Goal: Task Accomplishment & Management: Use online tool/utility

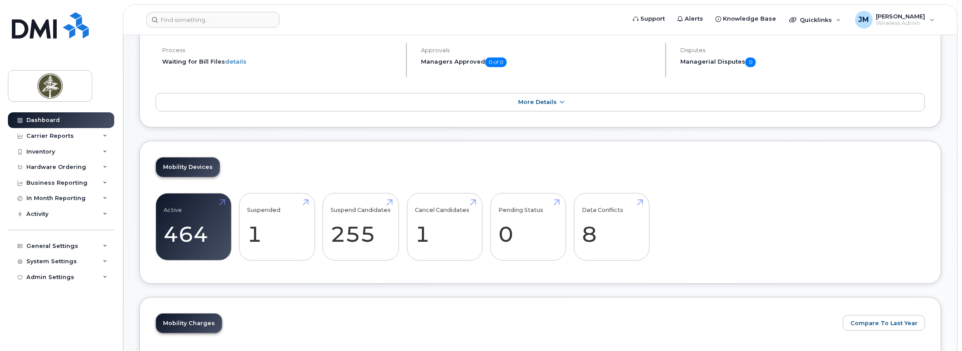
scroll to position [141, 0]
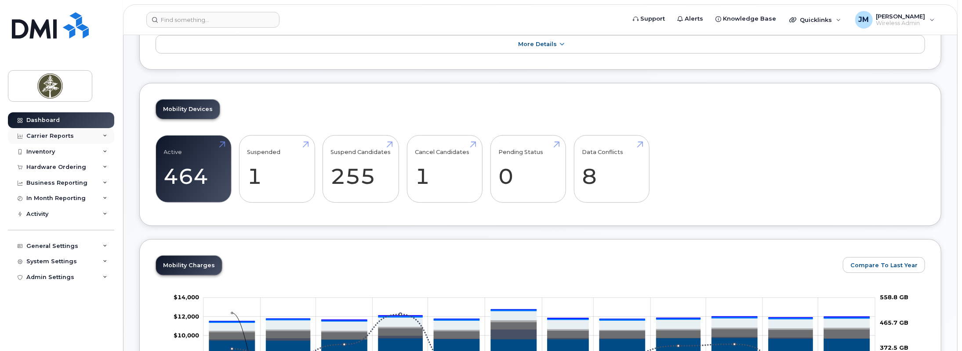
click at [47, 137] on div "Carrier Reports" at bounding box center [49, 136] width 47 height 7
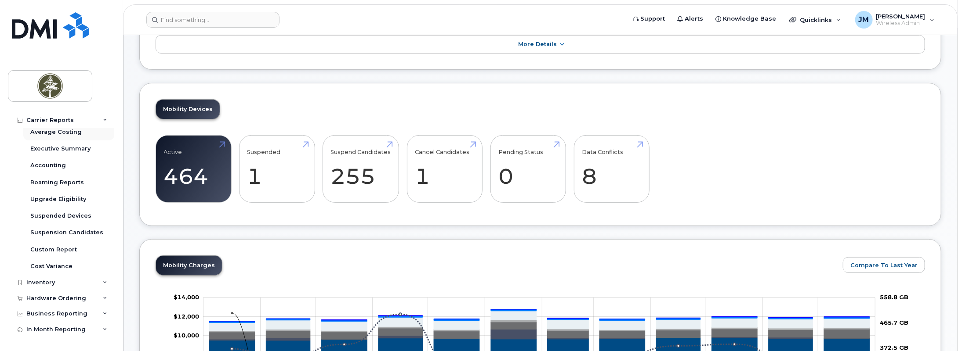
scroll to position [88, 0]
click at [69, 129] on div "Average Costing" at bounding box center [55, 132] width 51 height 8
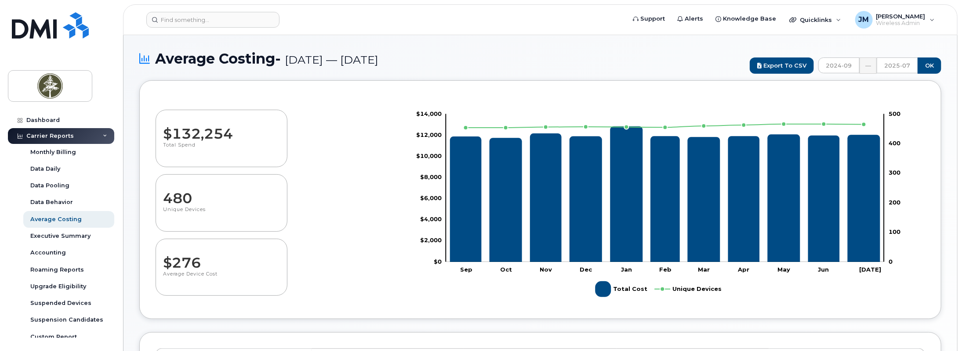
select select "100"
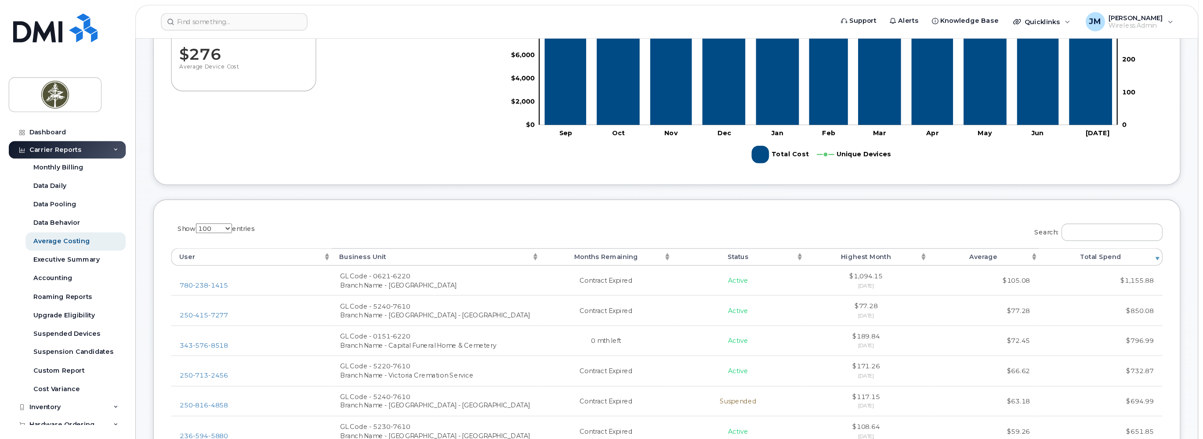
scroll to position [149, 0]
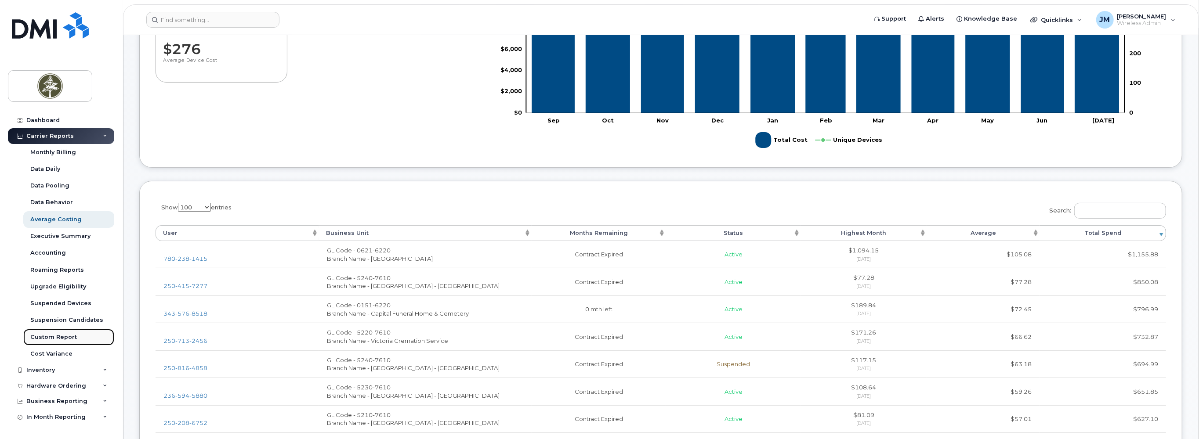
click at [65, 337] on div "Custom Report" at bounding box center [53, 337] width 47 height 8
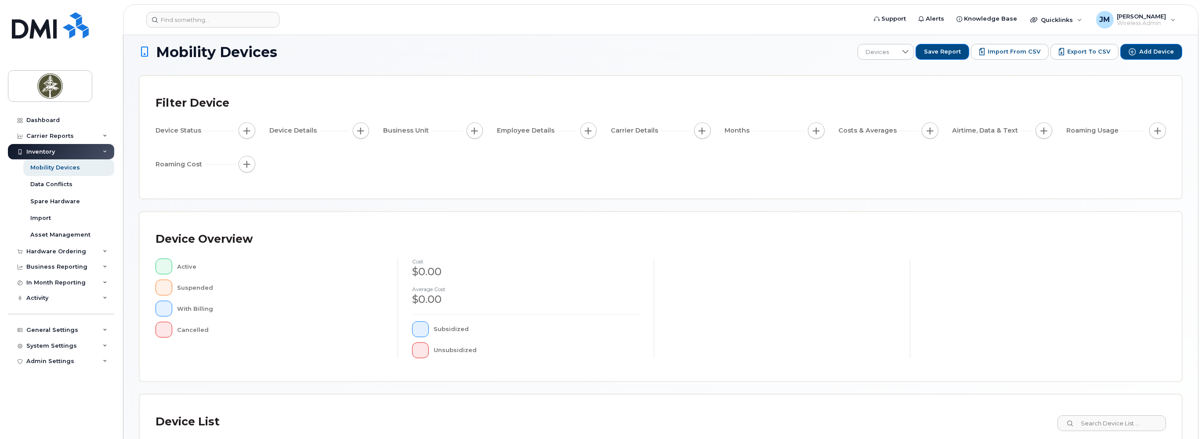
scroll to position [11, 0]
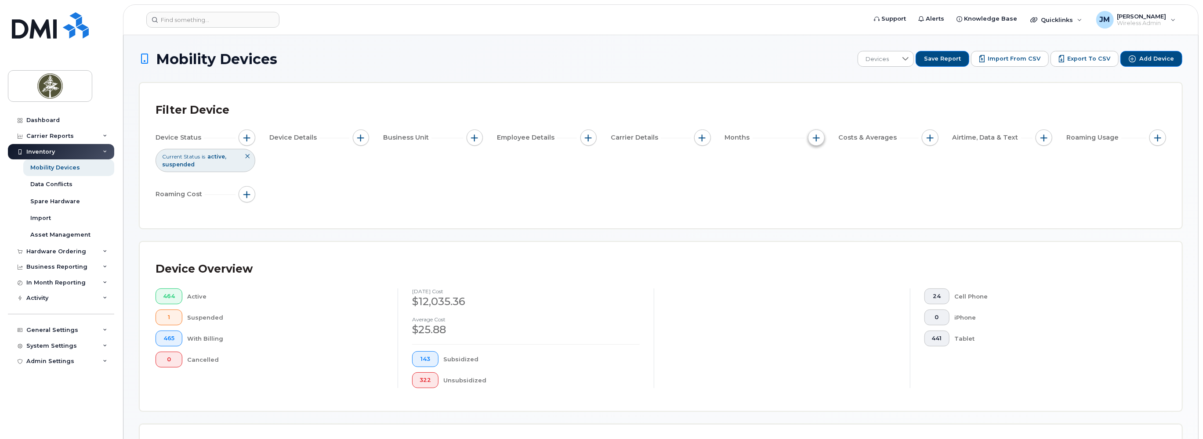
click at [813, 138] on span "button" at bounding box center [816, 137] width 7 height 7
click at [817, 163] on input "Billing Cycle" at bounding box center [818, 164] width 7 height 7
checkbox input "true"
click at [854, 199] on icon at bounding box center [857, 201] width 6 height 4
click at [909, 180] on div "Device Status Current Status is active suspended Device Details Business Unit E…" at bounding box center [661, 168] width 1010 height 76
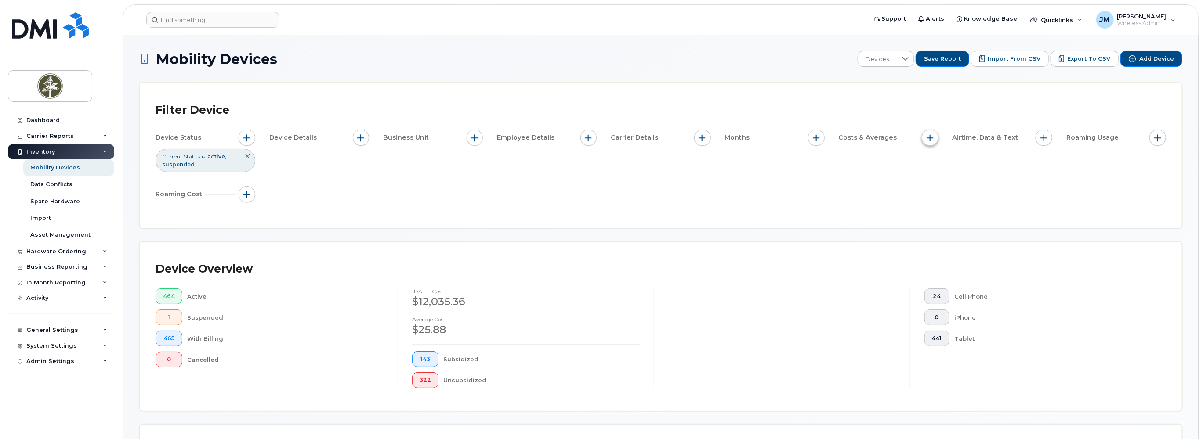
click at [934, 138] on button "button" at bounding box center [930, 138] width 17 height 17
click at [364, 137] on button "button" at bounding box center [361, 138] width 17 height 17
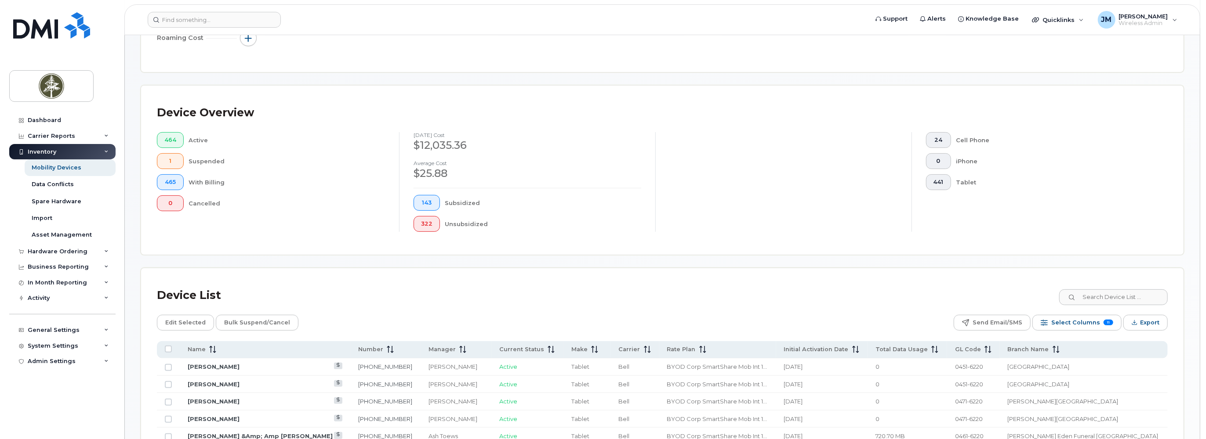
scroll to position [165, 0]
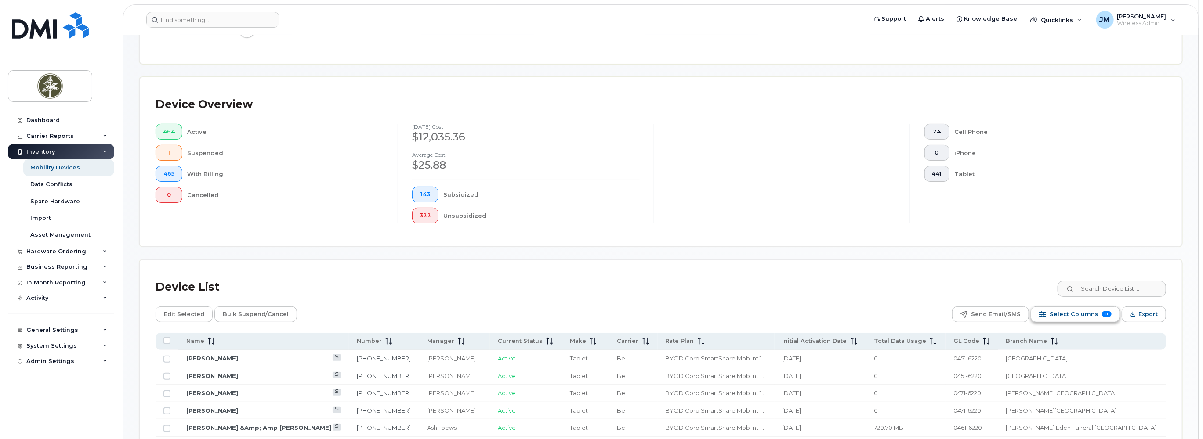
click at [961, 315] on span "Select Columns" at bounding box center [1074, 314] width 49 height 13
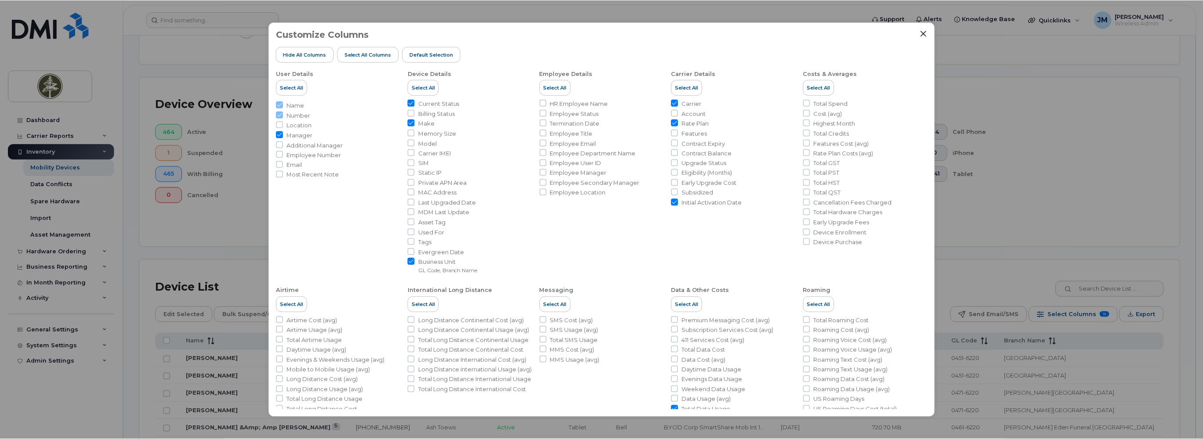
scroll to position [0, 0]
click at [926, 32] on icon "Close" at bounding box center [926, 34] width 6 height 6
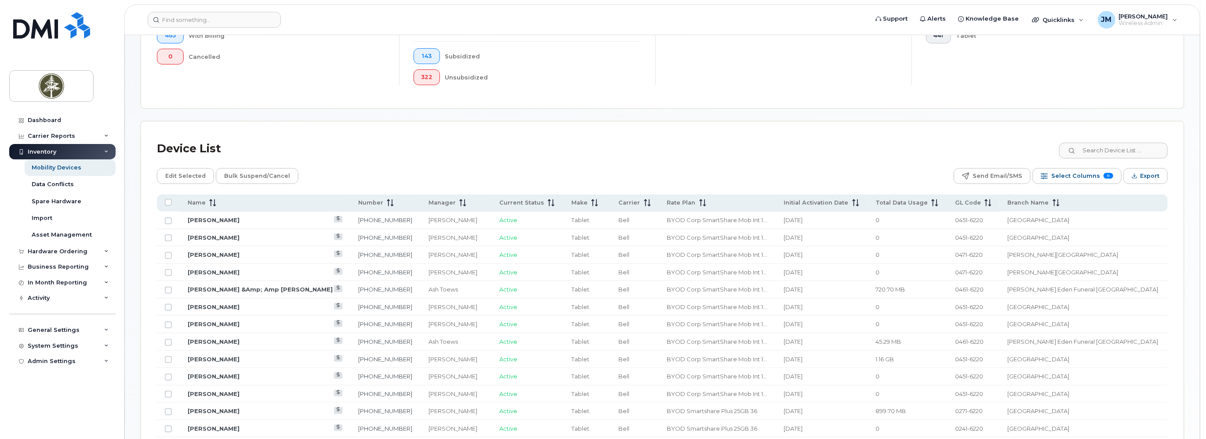
scroll to position [308, 0]
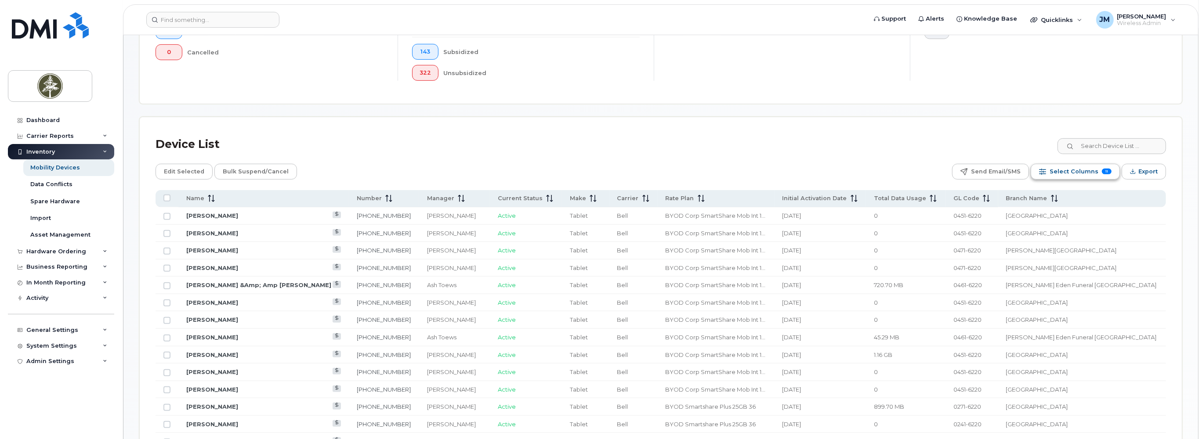
click at [961, 170] on span "Select Columns" at bounding box center [1074, 171] width 49 height 13
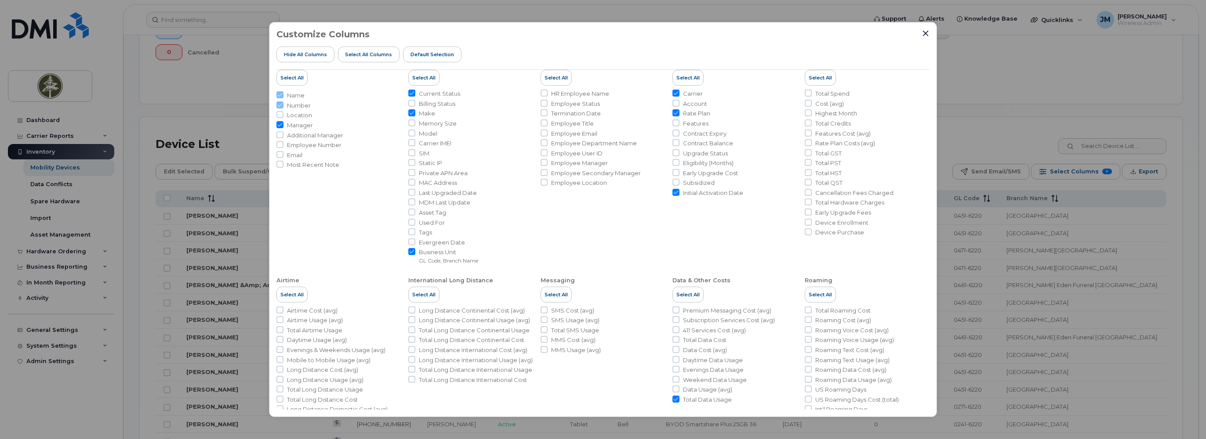
scroll to position [6, 0]
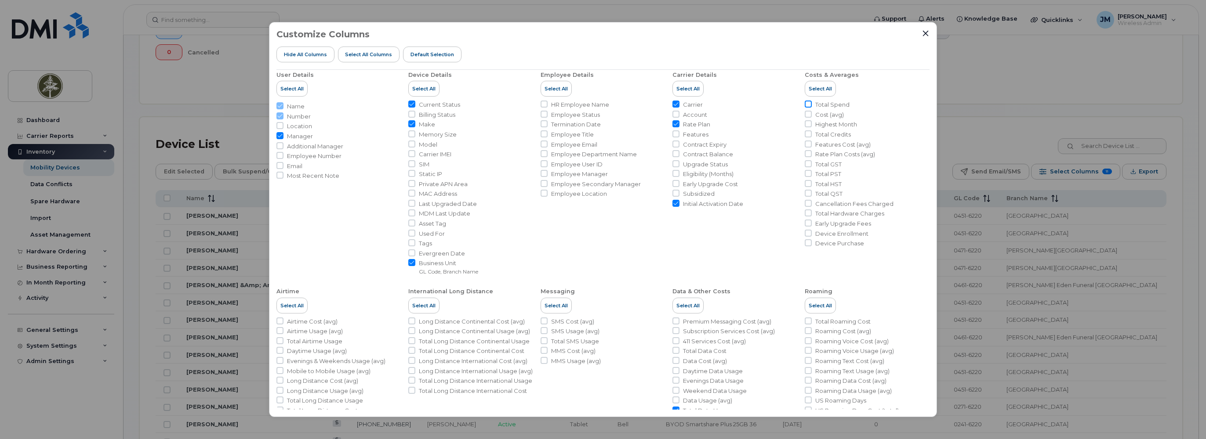
click at [806, 103] on input "Total Spend" at bounding box center [807, 104] width 7 height 7
checkbox input "true"
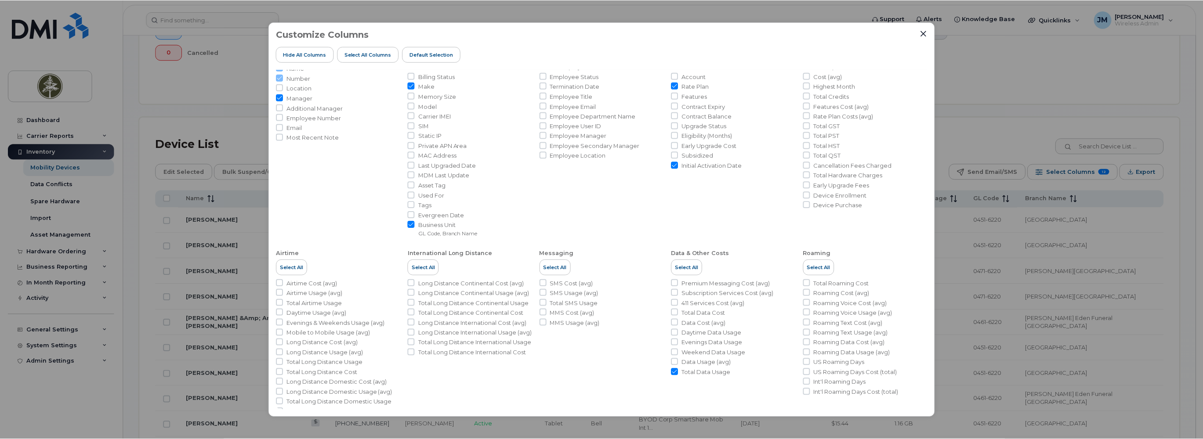
scroll to position [61, 0]
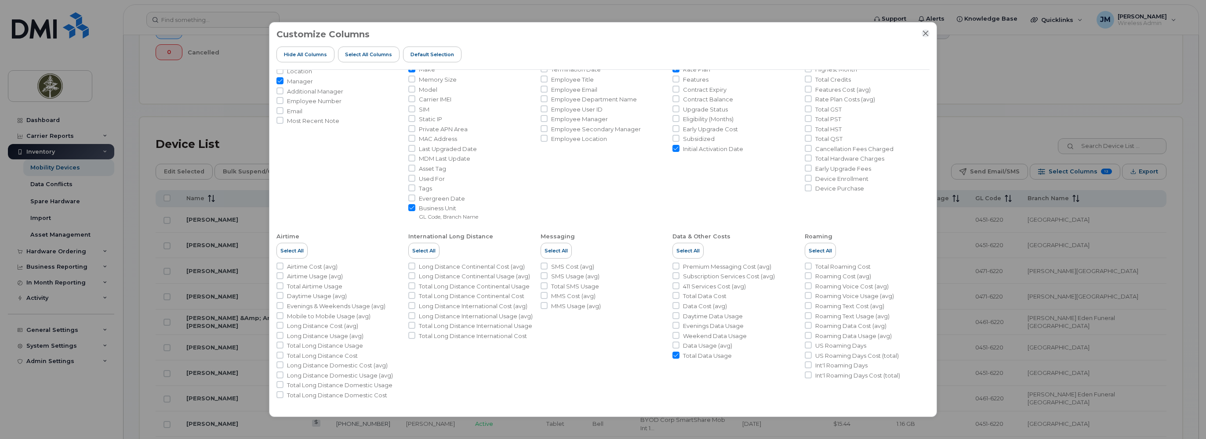
click at [923, 33] on icon "Close" at bounding box center [925, 33] width 7 height 7
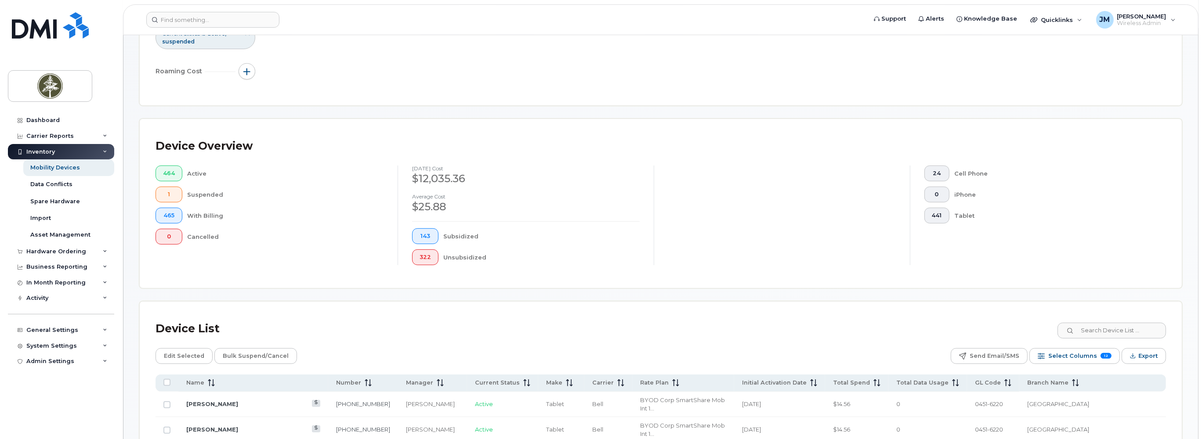
scroll to position [120, 0]
click at [105, 134] on icon at bounding box center [105, 136] width 4 height 4
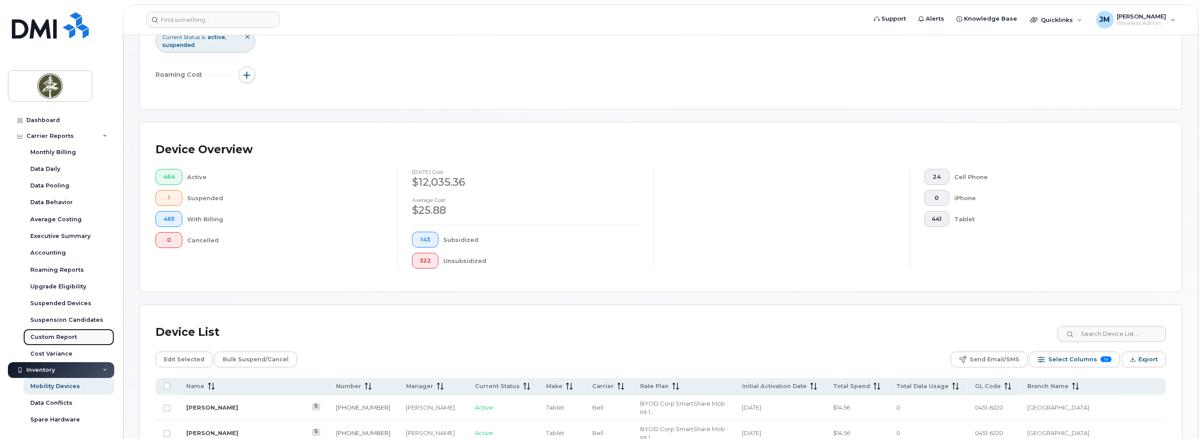
click at [74, 336] on div "Custom Report" at bounding box center [53, 337] width 47 height 8
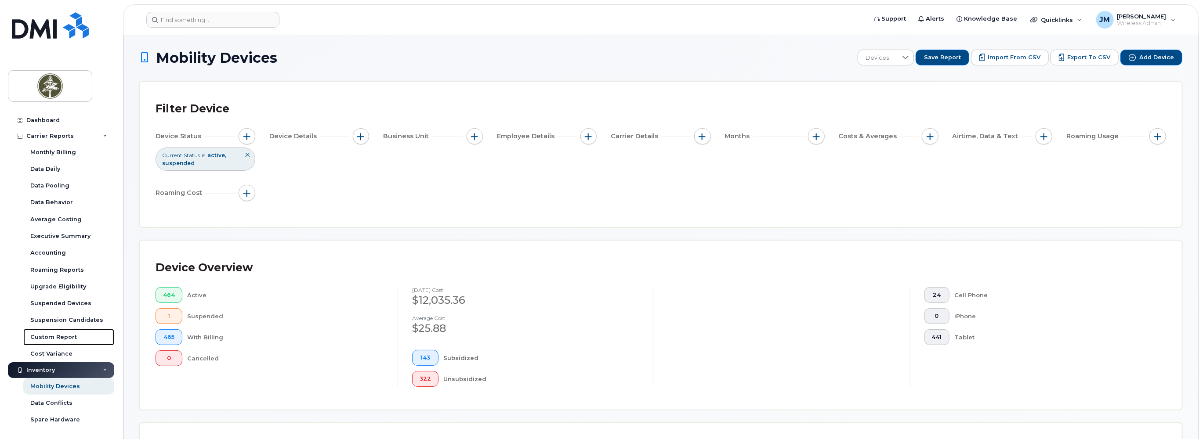
scroll to position [0, 0]
click at [818, 137] on span "button" at bounding box center [816, 137] width 7 height 7
click at [847, 180] on span "is" at bounding box center [839, 182] width 20 height 16
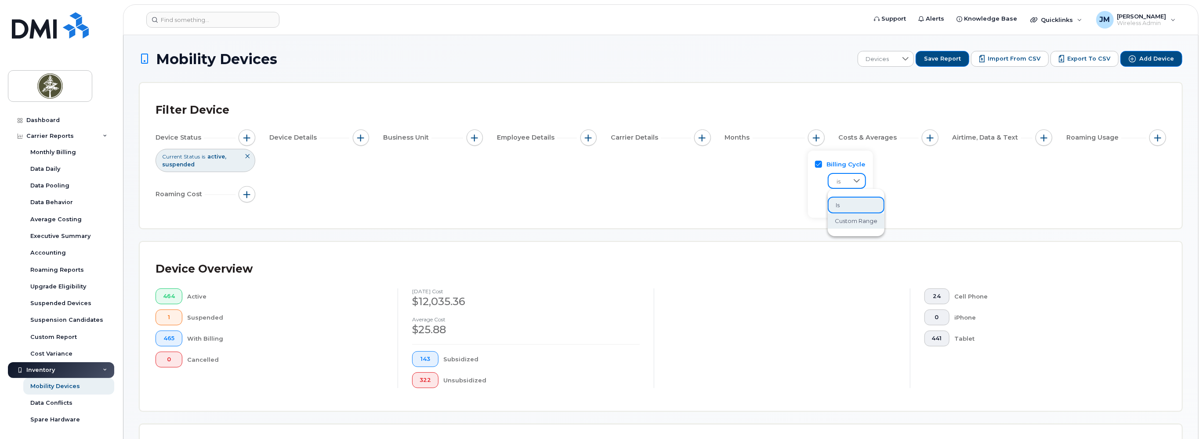
click at [845, 218] on span "custom range" at bounding box center [856, 221] width 43 height 8
click at [895, 199] on div at bounding box center [892, 200] width 17 height 15
click at [854, 290] on span "[DATE]" at bounding box center [844, 289] width 19 height 8
click at [895, 219] on icon at bounding box center [892, 220] width 6 height 4
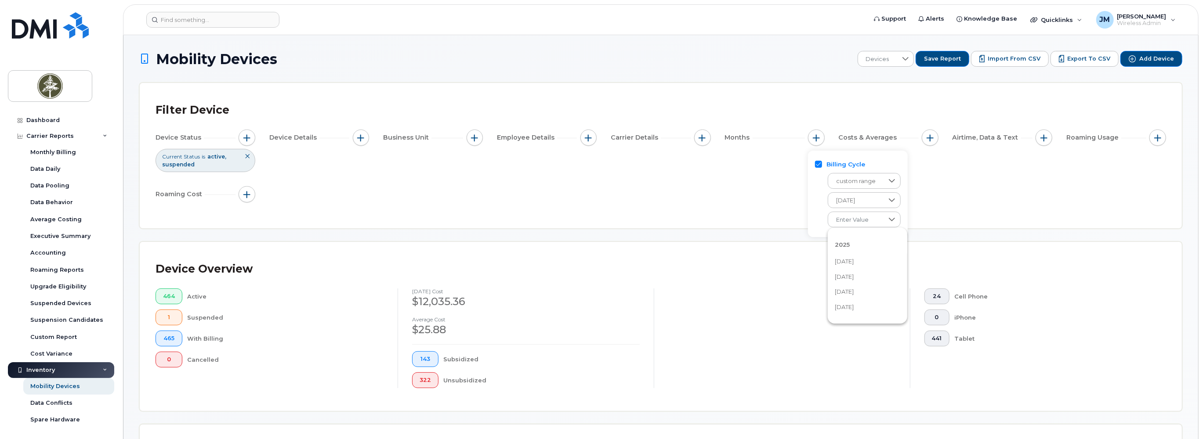
click at [877, 261] on li "[DATE]" at bounding box center [868, 261] width 80 height 15
click at [744, 200] on div "Device Status Current Status is active suspended Device Details Business Unit E…" at bounding box center [661, 168] width 1010 height 76
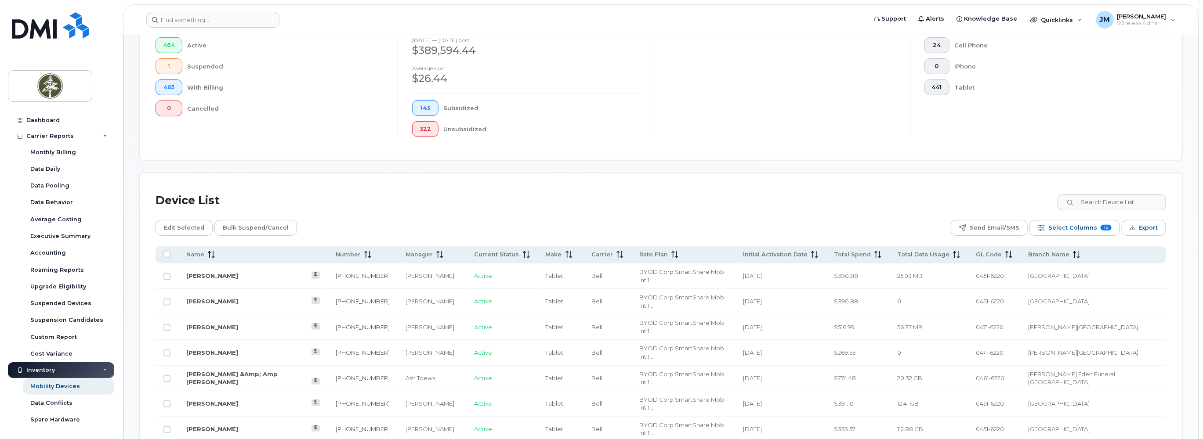
scroll to position [253, 0]
click at [961, 227] on span "Select Columns" at bounding box center [1072, 226] width 49 height 13
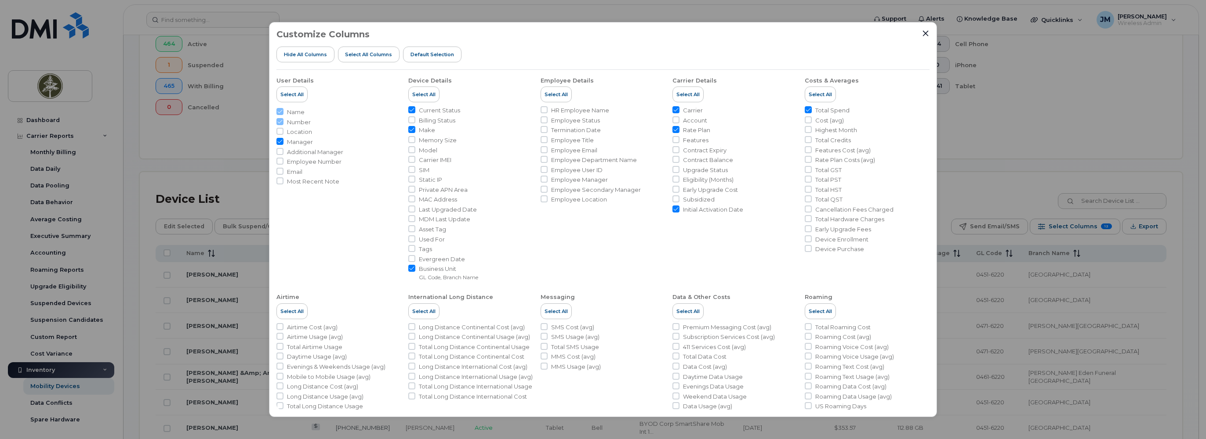
click at [827, 110] on span "Total Spend" at bounding box center [832, 110] width 34 height 8
click at [811, 110] on input "Total Spend" at bounding box center [807, 109] width 7 height 7
checkbox input "false"
click at [924, 35] on icon "Close" at bounding box center [925, 33] width 7 height 7
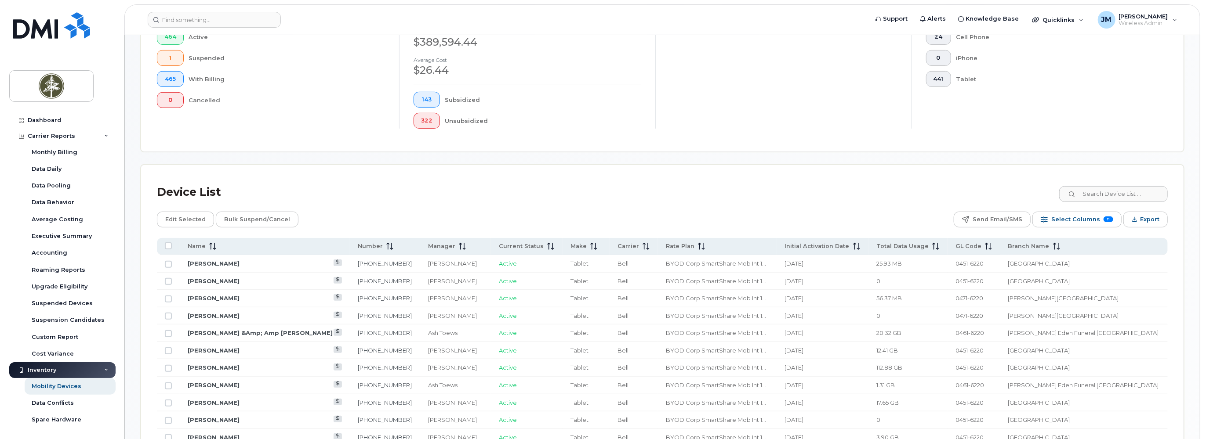
scroll to position [253, 0]
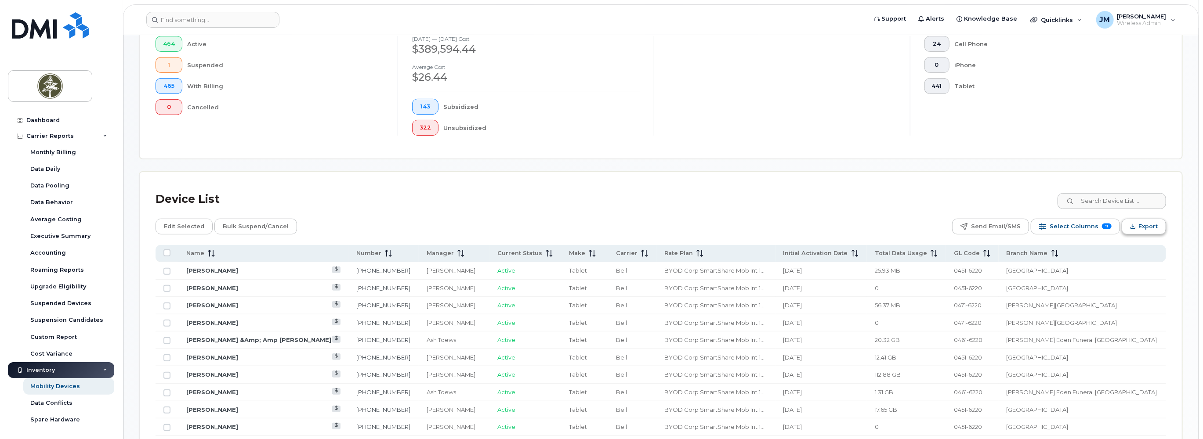
click at [961, 225] on span "Export" at bounding box center [1147, 226] width 19 height 13
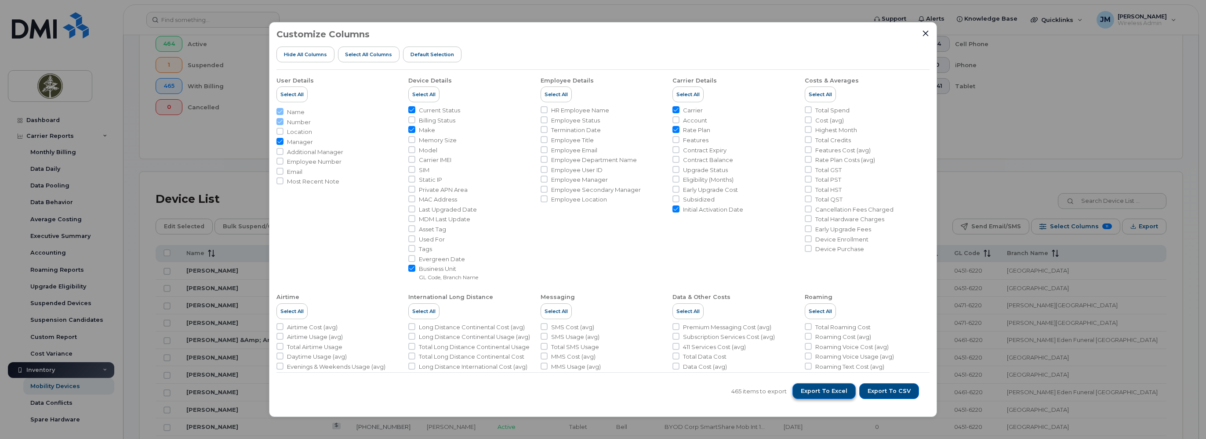
click at [832, 351] on span "Export to Excel" at bounding box center [823, 392] width 47 height 8
click at [930, 351] on div "Customize Columns Hide All Columns Select all Columns Default Selection User De…" at bounding box center [603, 219] width 668 height 395
